Goal: Task Accomplishment & Management: Complete application form

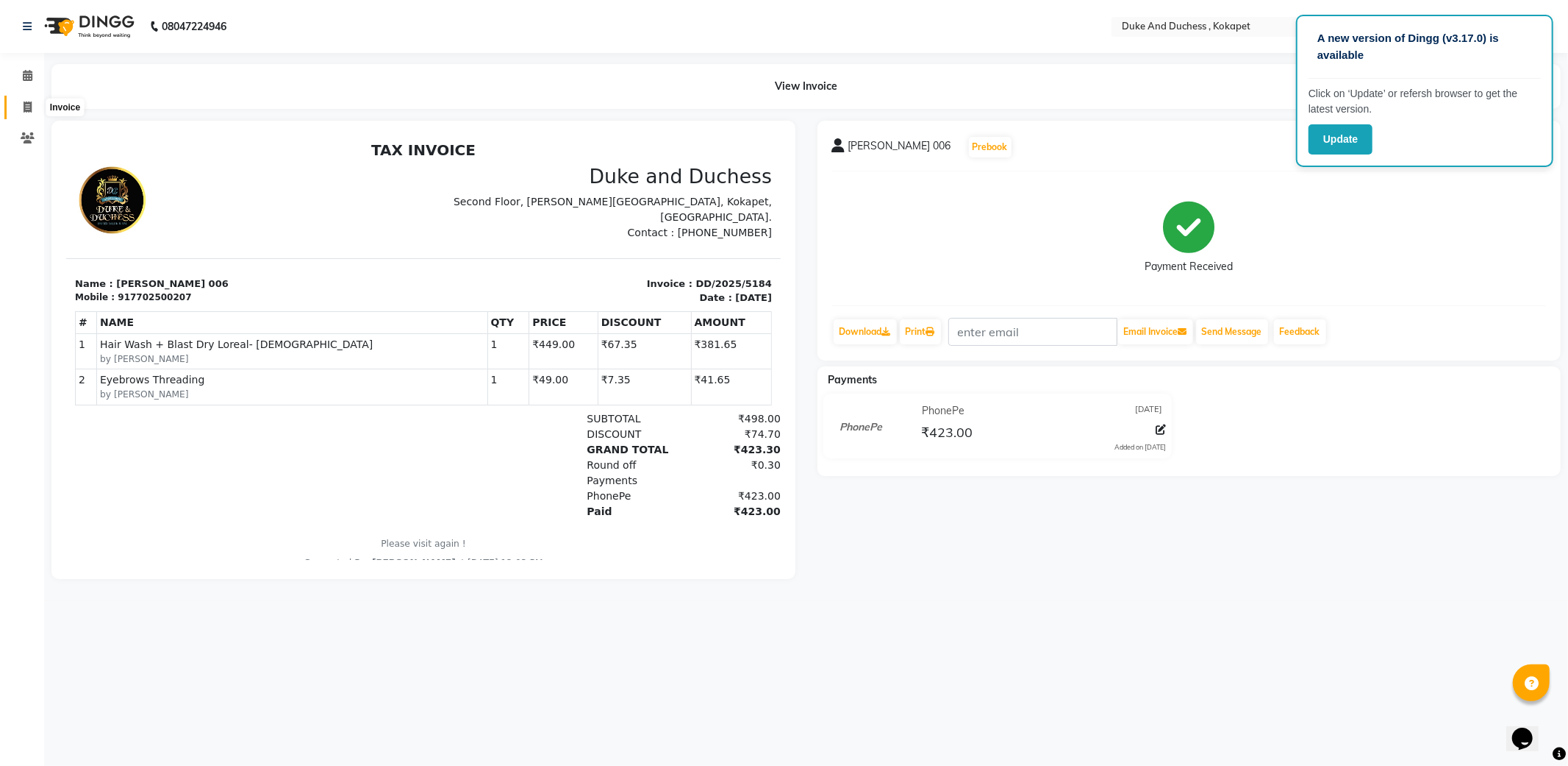
click at [20, 105] on span at bounding box center [28, 108] width 26 height 17
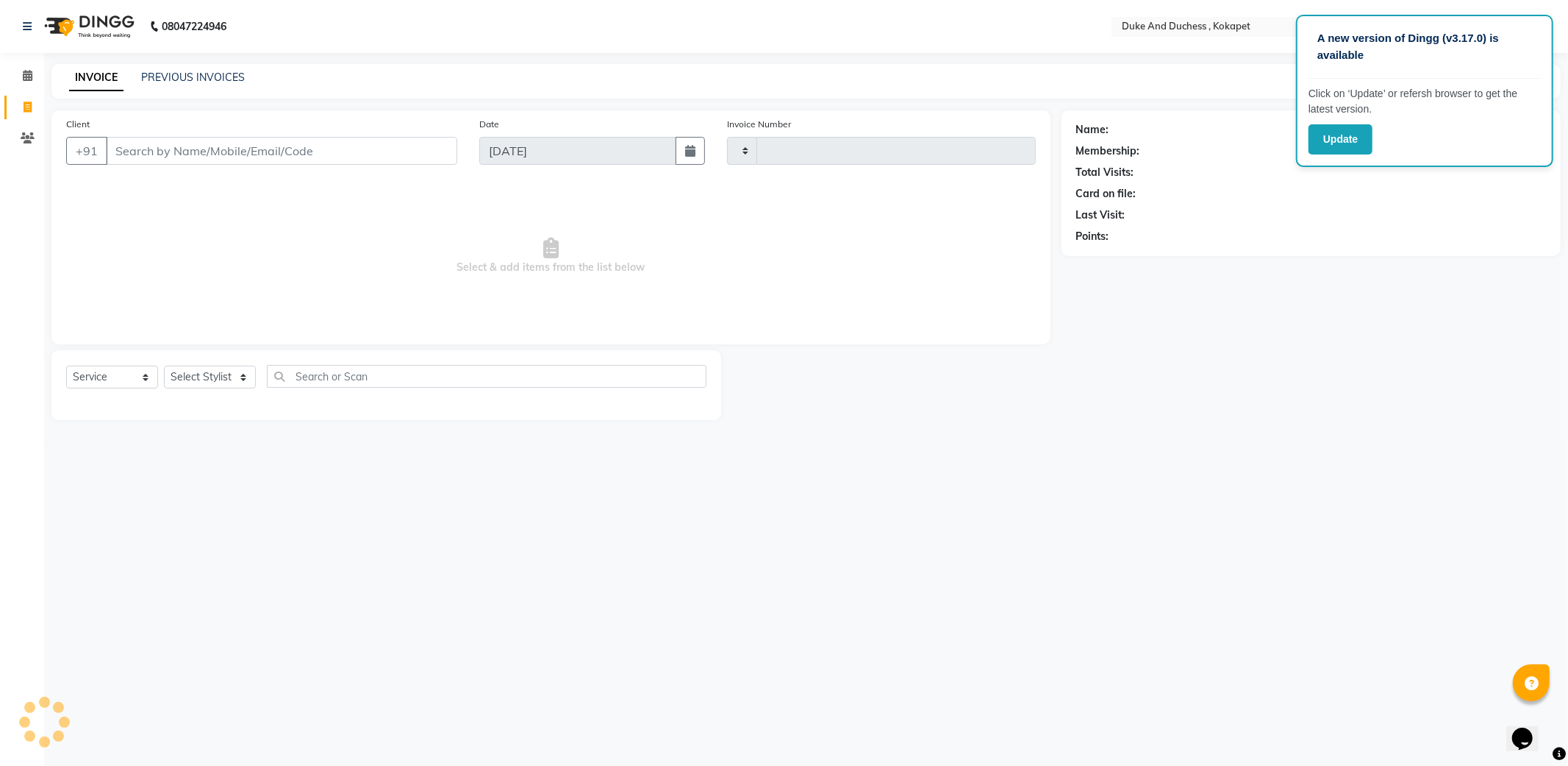
click at [20, 105] on span at bounding box center [28, 108] width 26 height 17
select select "service"
type input "5186"
select select "5687"
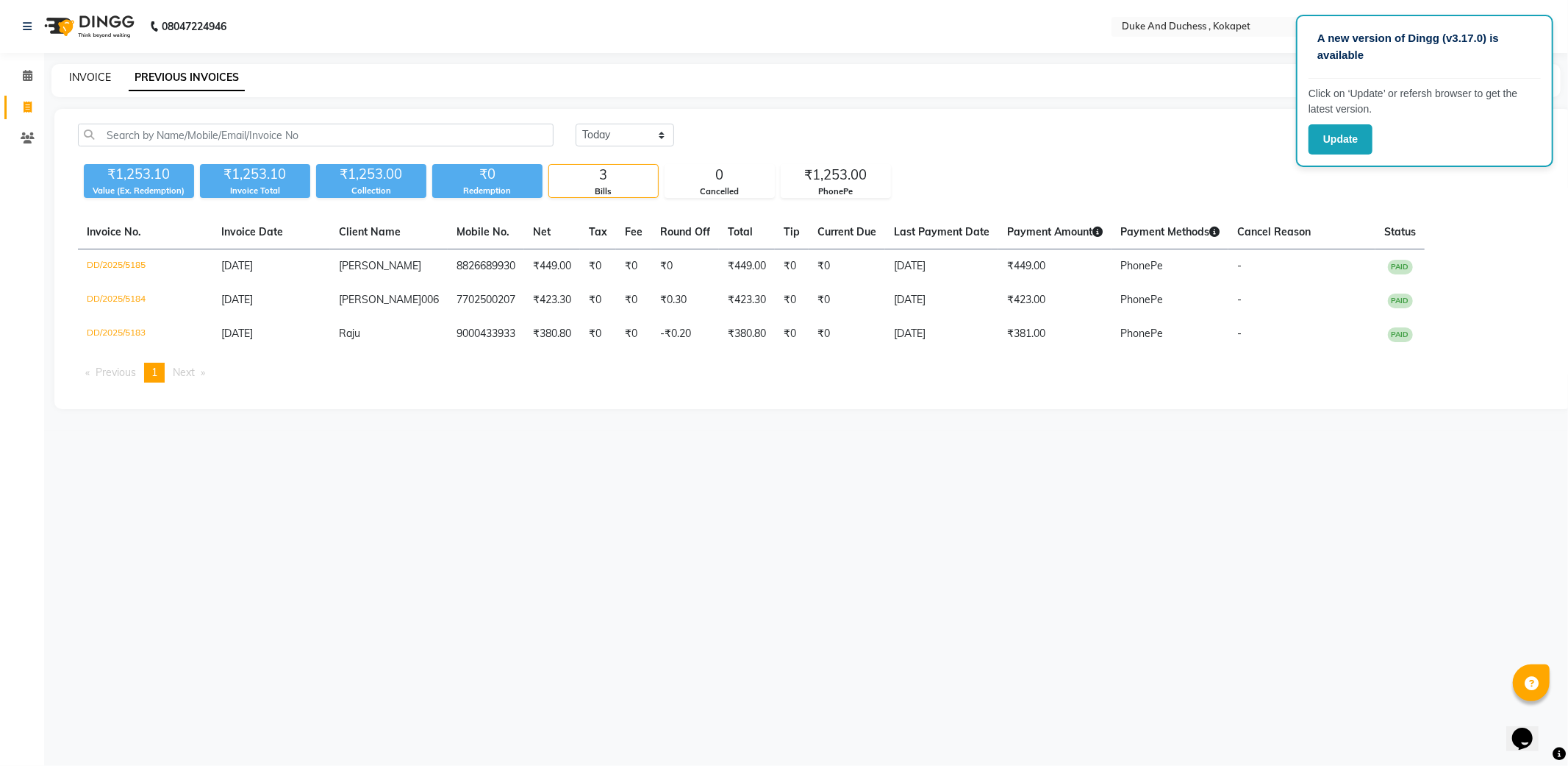
click at [104, 72] on link "INVOICE" at bounding box center [90, 77] width 42 height 13
select select "service"
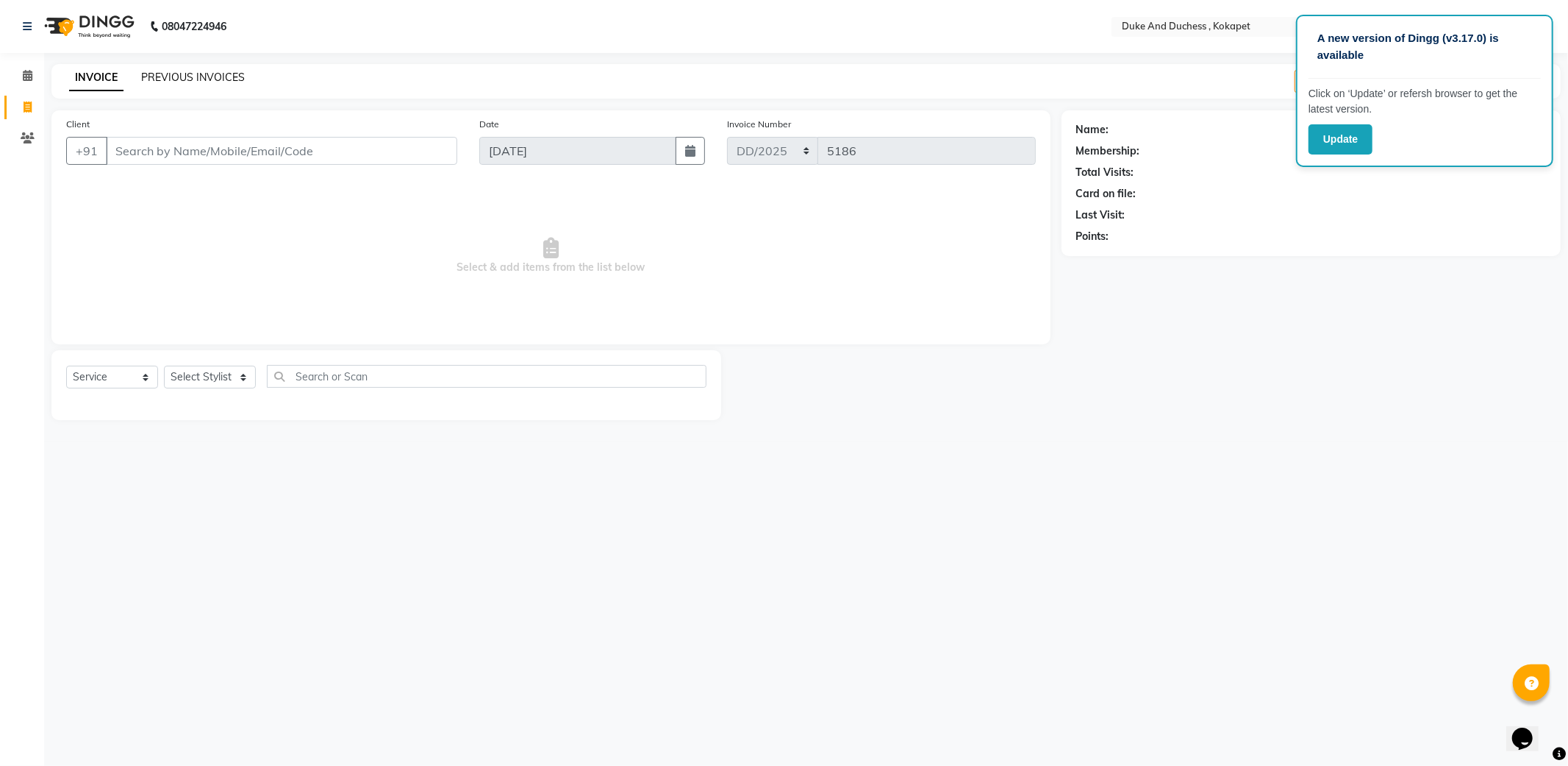
click at [200, 75] on link "PREVIOUS INVOICES" at bounding box center [193, 77] width 104 height 13
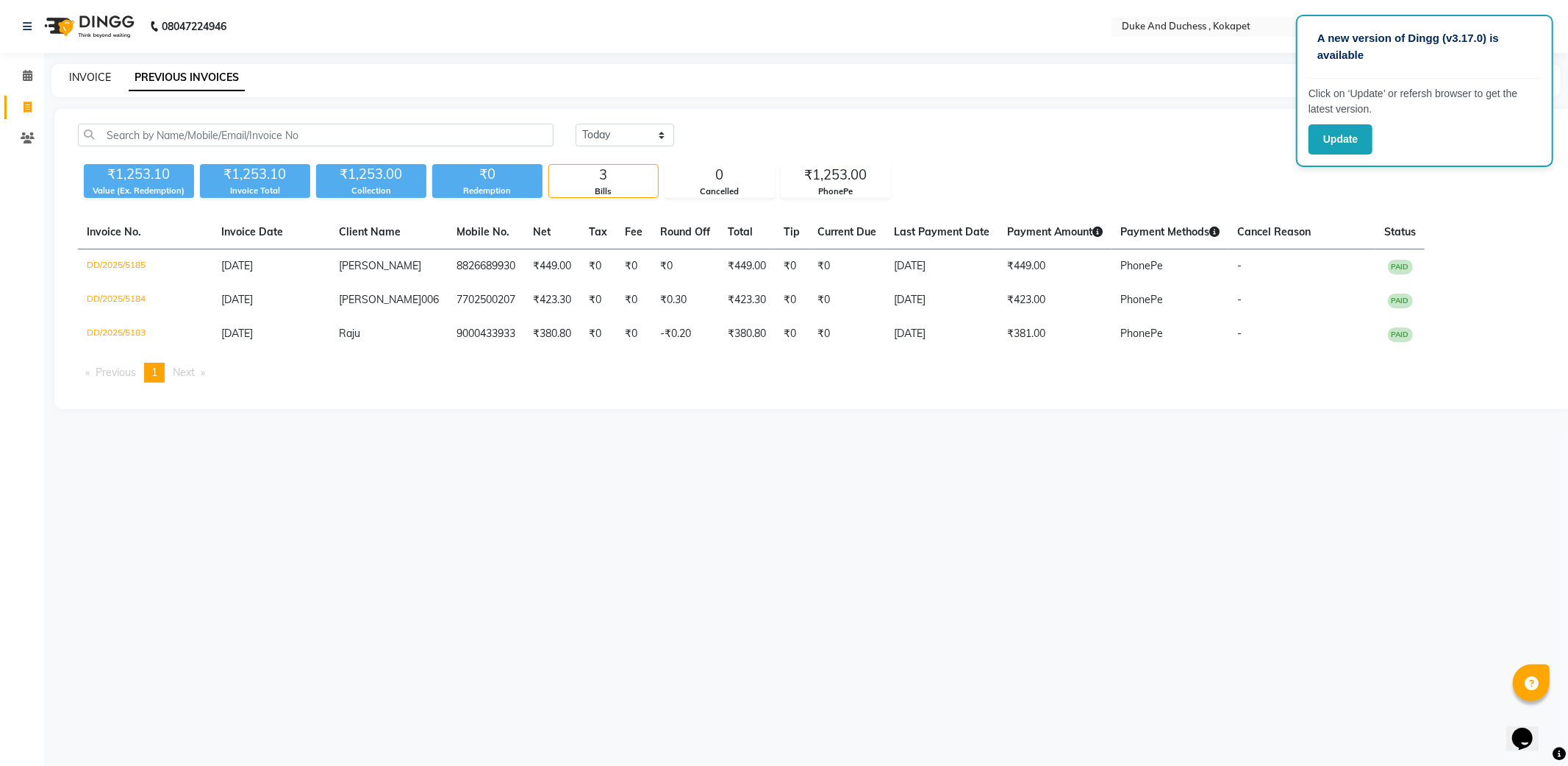
click at [81, 75] on link "INVOICE" at bounding box center [90, 77] width 42 height 13
select select "service"
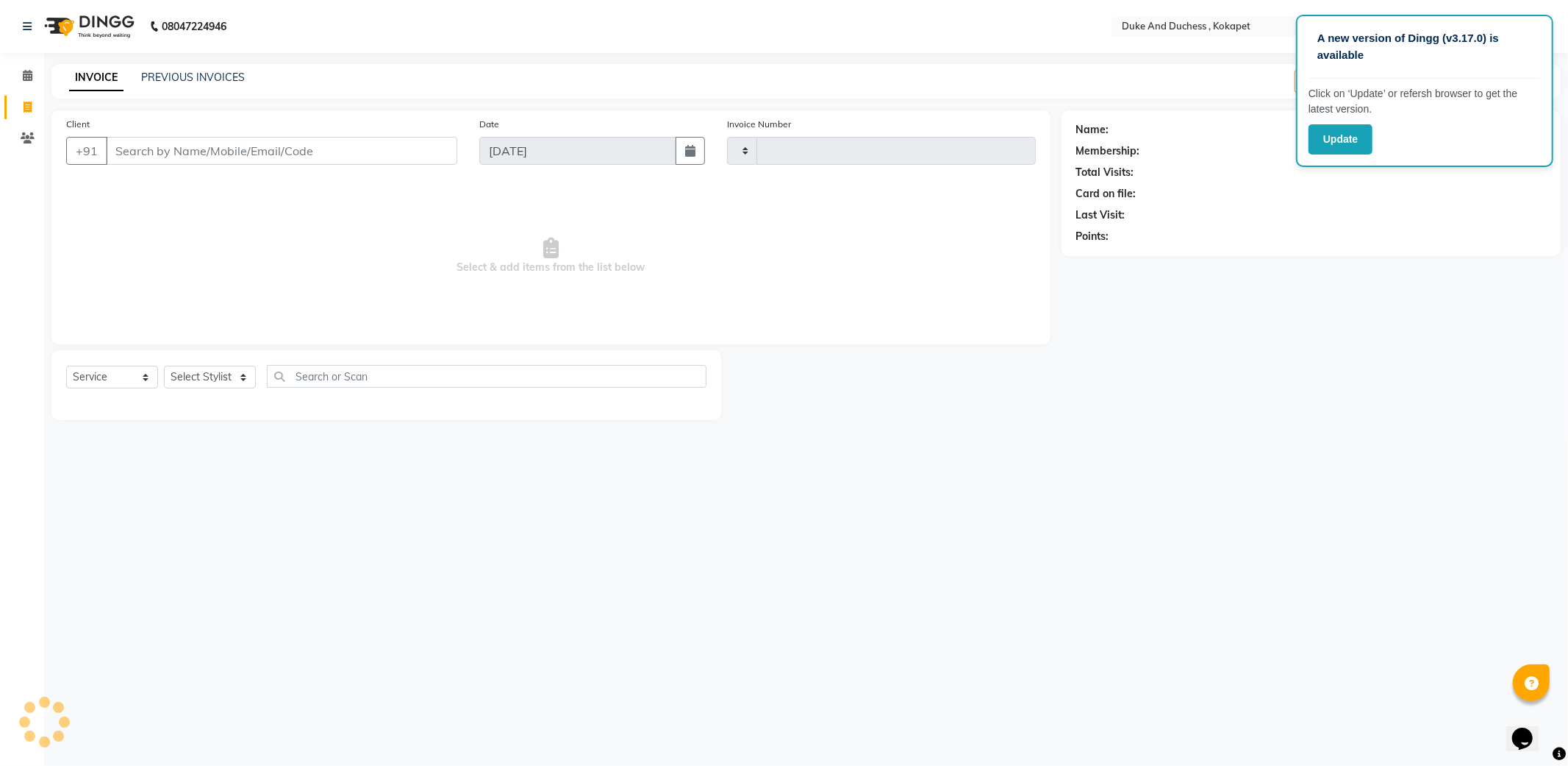
type input "5186"
select select "5687"
